Goal: Task Accomplishment & Management: Manage account settings

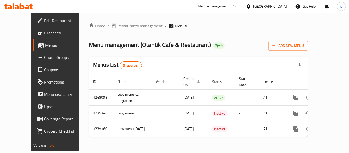
click at [117, 26] on span "Restaurants management" at bounding box center [139, 26] width 45 height 6
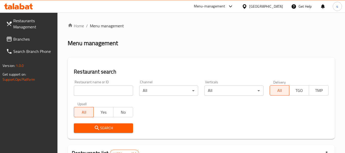
click at [102, 92] on input "search" at bounding box center [103, 90] width 59 height 10
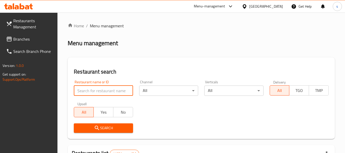
paste input "13090"
type input "13090"
click button "Search" at bounding box center [103, 127] width 59 height 9
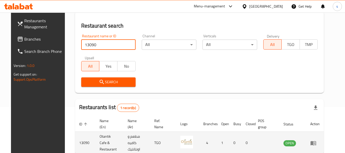
scroll to position [68, 0]
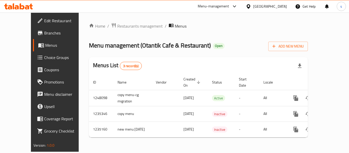
click at [45, 45] on span "Menus" at bounding box center [65, 45] width 40 height 6
click at [117, 28] on span "Restaurants management" at bounding box center [139, 26] width 45 height 6
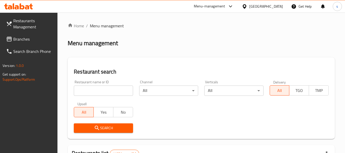
click at [26, 40] on span "Branches" at bounding box center [33, 39] width 40 height 6
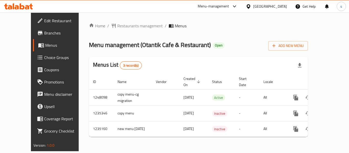
click at [44, 58] on span "Choice Groups" at bounding box center [64, 57] width 41 height 6
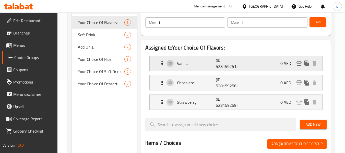
scroll to position [77, 0]
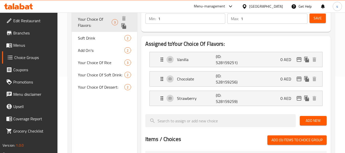
click at [87, 20] on span "Your Choice Of Flavors:" at bounding box center [94, 22] width 33 height 12
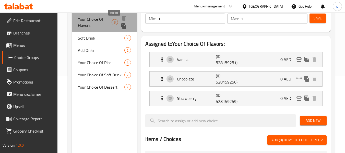
click at [113, 22] on span "3" at bounding box center [115, 22] width 6 height 5
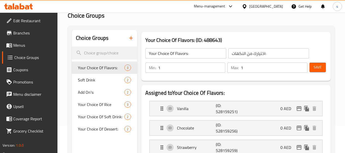
scroll to position [26, 0]
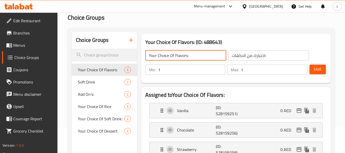
click at [180, 55] on input "Your Choice Of Flavors:" at bounding box center [185, 55] width 81 height 10
click at [242, 56] on input "اختيارك من النكهات:" at bounding box center [268, 55] width 81 height 10
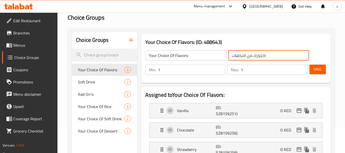
click at [179, 58] on input "Your Choice Of Flavors:" at bounding box center [185, 55] width 81 height 10
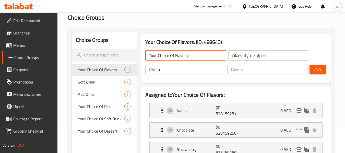
click at [190, 57] on input "Your Choice Of Flavors:" at bounding box center [185, 55] width 81 height 10
click at [151, 17] on h2 "Choice Groups" at bounding box center [201, 18] width 267 height 8
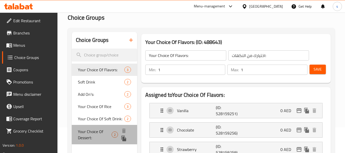
click at [80, 133] on span "Your Choice Of Dessert:" at bounding box center [95, 134] width 34 height 12
type input "Your Choice Of Dessert:"
type input "اختيارك من حلويات:"
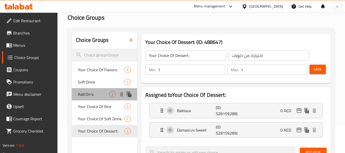
click at [77, 94] on div "Add On's: 2" at bounding box center [104, 94] width 65 height 12
type input "Add On's:"
type input "الإضافات:"
type input "0"
type input "2"
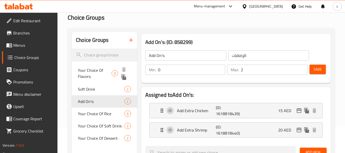
click at [78, 70] on span "Your Choice Of Flavors:" at bounding box center [94, 73] width 33 height 12
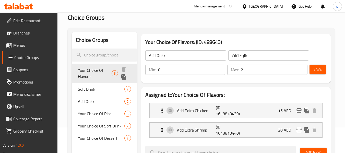
type input "Your Choice Of Flavors:"
type input "اختيارك من النكهات:"
type input "1"
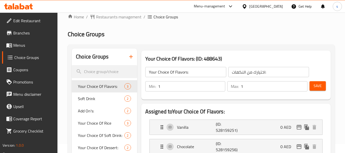
scroll to position [0, 0]
